Goal: Task Accomplishment & Management: Manage account settings

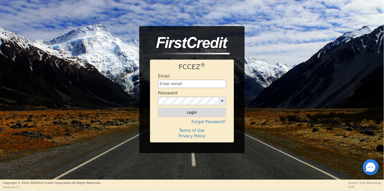
type input "[EMAIL_ADDRESS][DOMAIN_NAME]"
click at [185, 111] on button "Login" at bounding box center [192, 112] width 68 height 9
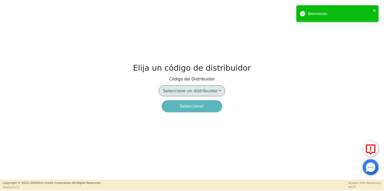
click at [196, 90] on span "Seleccione un distribuidor" at bounding box center [190, 90] width 55 height 5
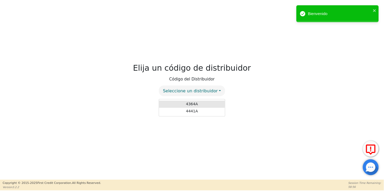
click at [191, 102] on link "4364A" at bounding box center [192, 103] width 66 height 7
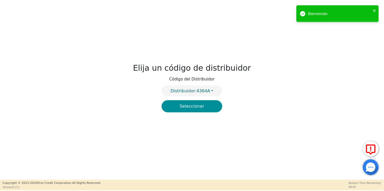
click at [185, 106] on button "Seleccionar" at bounding box center [192, 106] width 61 height 12
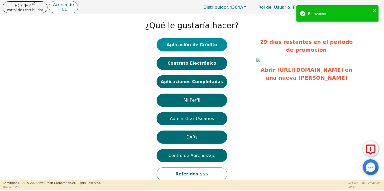
click at [183, 43] on button "Aplicación de Crédito" at bounding box center [192, 44] width 71 height 13
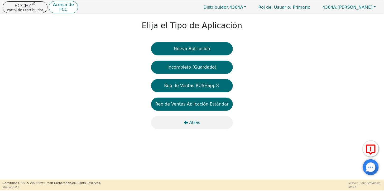
click at [191, 124] on span "Atrás" at bounding box center [194, 122] width 11 height 6
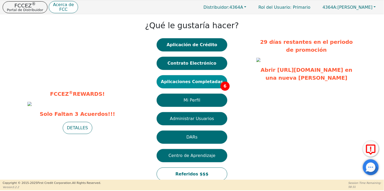
click at [201, 83] on button "Aplicaciones Completadas 6" at bounding box center [192, 81] width 71 height 13
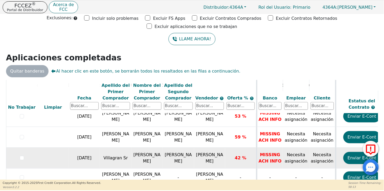
scroll to position [82, 0]
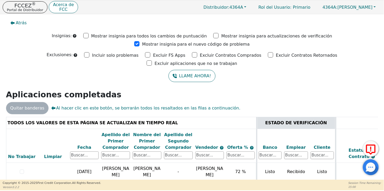
scroll to position [37, 0]
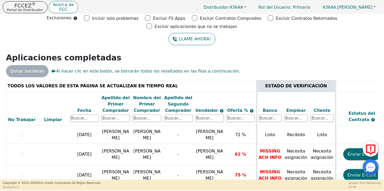
drag, startPoint x: 374, startPoint y: 70, endPoint x: 376, endPoint y: 75, distance: 5.7
click at [376, 80] on div "TODOS LOS VALORES DE ESTA PÁGINA SE ACTUALIZAN EN TIEMPO REAL ESTADO DE VERIFIC…" at bounding box center [192, 137] width 372 height 114
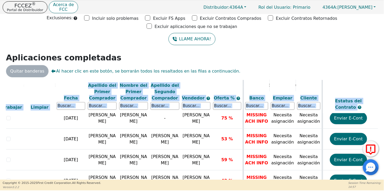
scroll to position [82, 13]
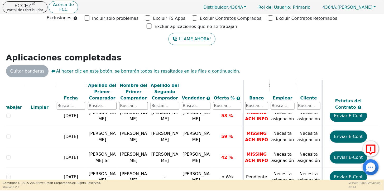
click at [130, 30] on div "Atrás Insignias: Mostrar insignia para todos los cambios de puntuación Mostrar …" at bounding box center [192, 59] width 384 height 165
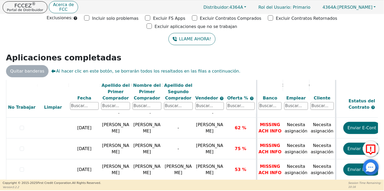
scroll to position [82, 0]
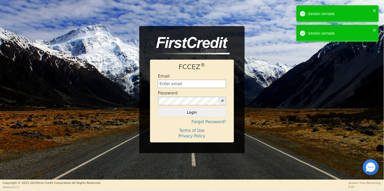
type input "credits@duxura.com"
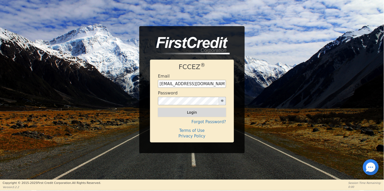
click at [197, 109] on button "Login" at bounding box center [192, 112] width 68 height 9
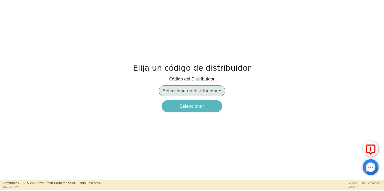
click at [181, 95] on button "Seleccione un distribuidor" at bounding box center [192, 90] width 66 height 11
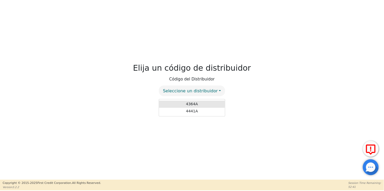
click at [185, 101] on link "4364A" at bounding box center [192, 103] width 66 height 7
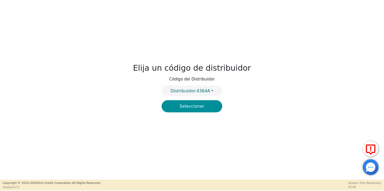
click at [188, 106] on button "Seleccionar" at bounding box center [192, 106] width 61 height 12
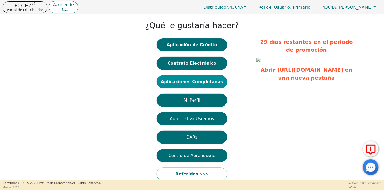
click at [191, 82] on button "Aplicaciones Completadas" at bounding box center [192, 81] width 71 height 13
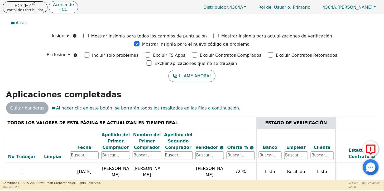
scroll to position [37, 0]
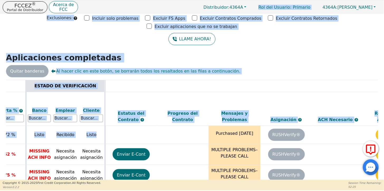
drag, startPoint x: 376, startPoint y: 114, endPoint x: 375, endPoint y: 142, distance: 28.5
click at [375, 142] on div "FCCEZ ® Portal de Distribuidor Acerca de FCC Distribuidor: 4364A Rol del Usuari…" at bounding box center [192, 95] width 384 height 190
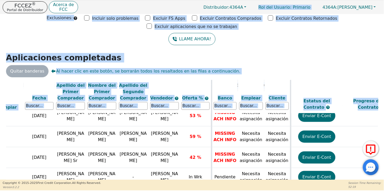
scroll to position [82, 0]
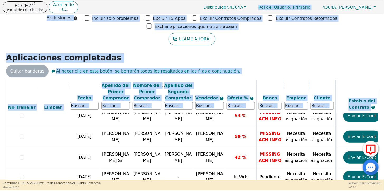
click at [230, 53] on h2 "Aplicaciones completadas" at bounding box center [192, 57] width 372 height 9
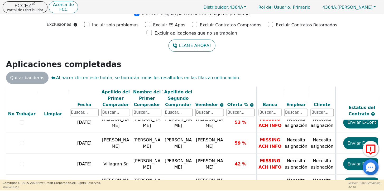
scroll to position [37, 0]
